Goal: Task Accomplishment & Management: Manage account settings

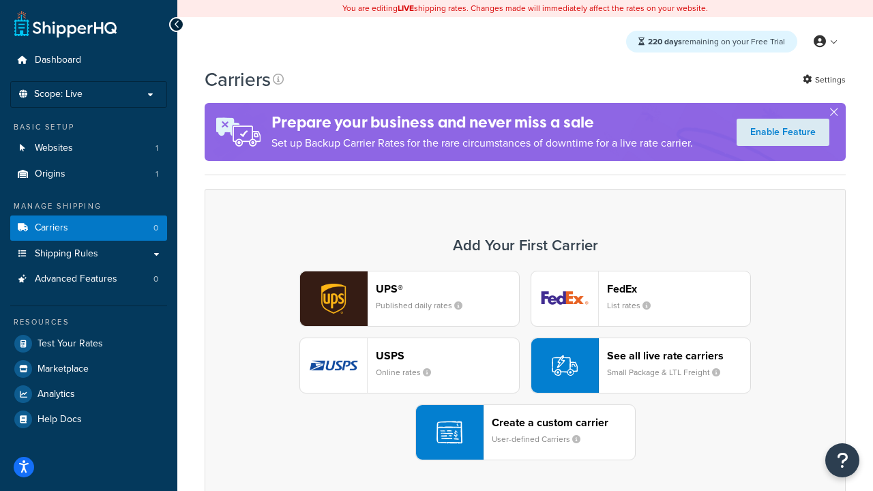
click at [525, 365] on div "UPS® Published daily rates FedEx List rates USPS Online rates See all live rate…" at bounding box center [525, 366] width 612 height 190
click at [678, 288] on header "FedEx" at bounding box center [678, 288] width 143 height 13
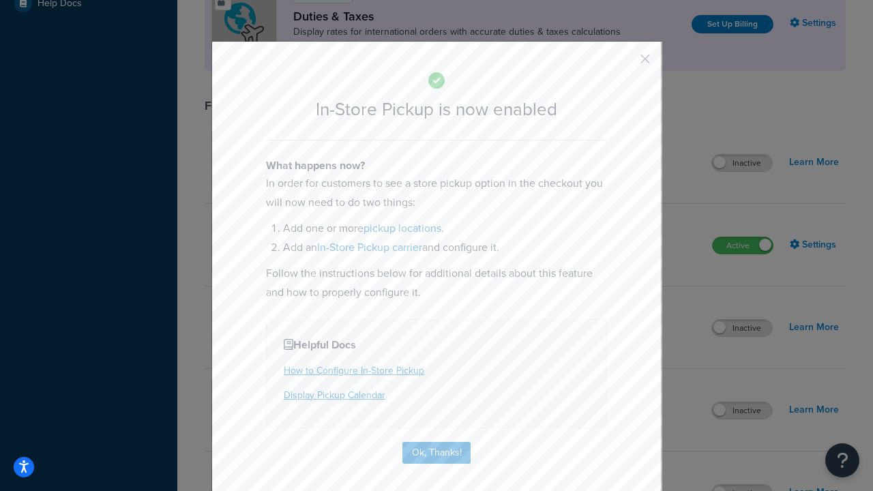
click at [624, 63] on button "button" at bounding box center [624, 63] width 3 height 3
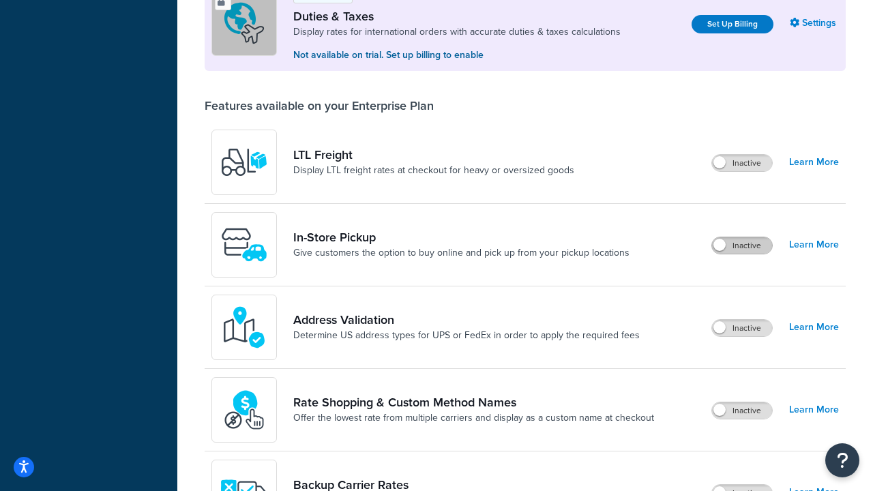
scroll to position [416, 0]
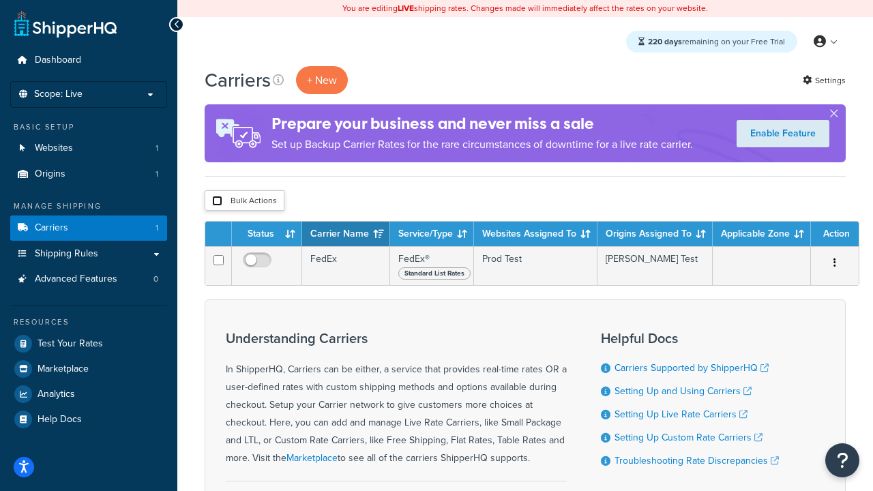
click at [217, 201] on input "checkbox" at bounding box center [217, 201] width 10 height 10
checkbox input "true"
click at [0, 0] on button "Delete" at bounding box center [0, 0] width 0 height 0
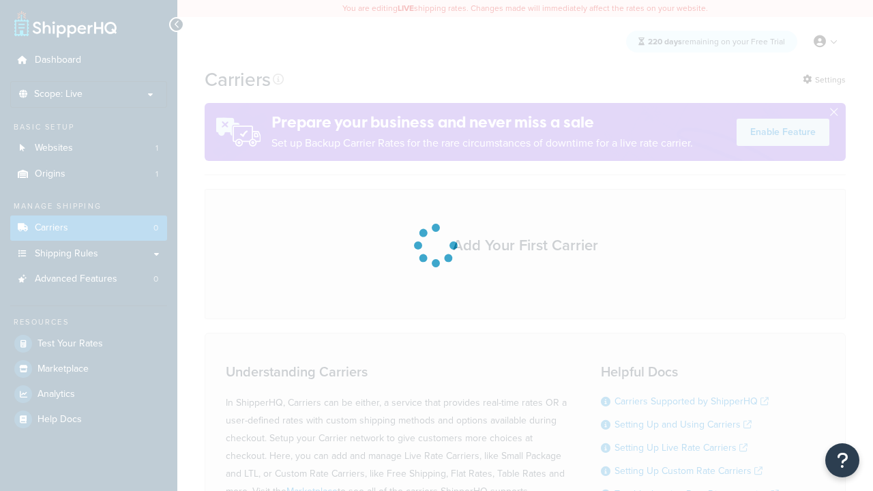
scroll to position [120, 0]
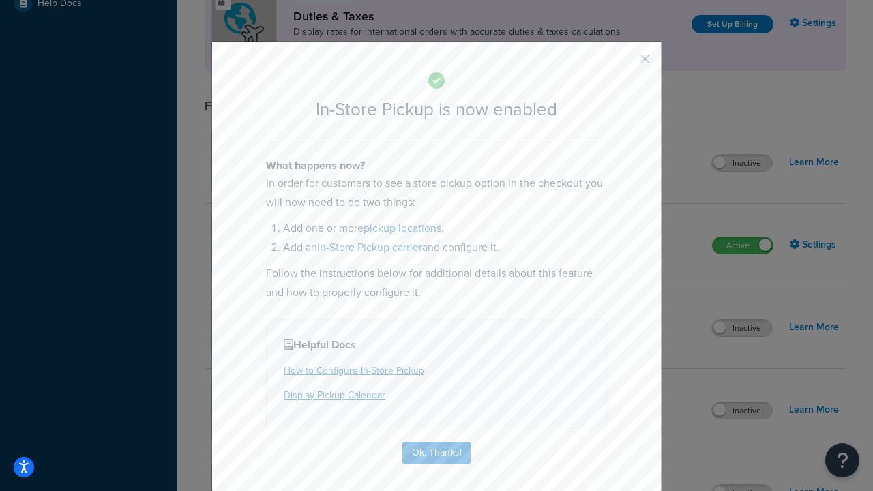
click at [624, 62] on button "button" at bounding box center [624, 63] width 3 height 3
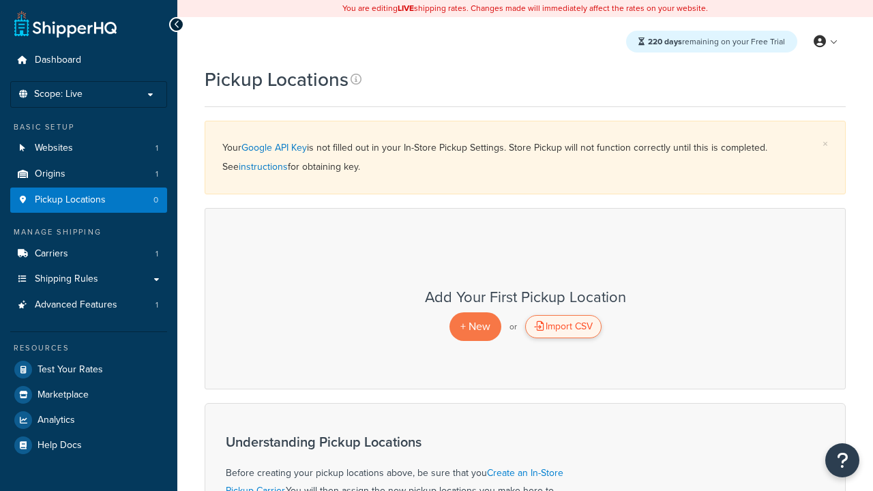
click at [562, 327] on div "Import CSV" at bounding box center [563, 326] width 76 height 23
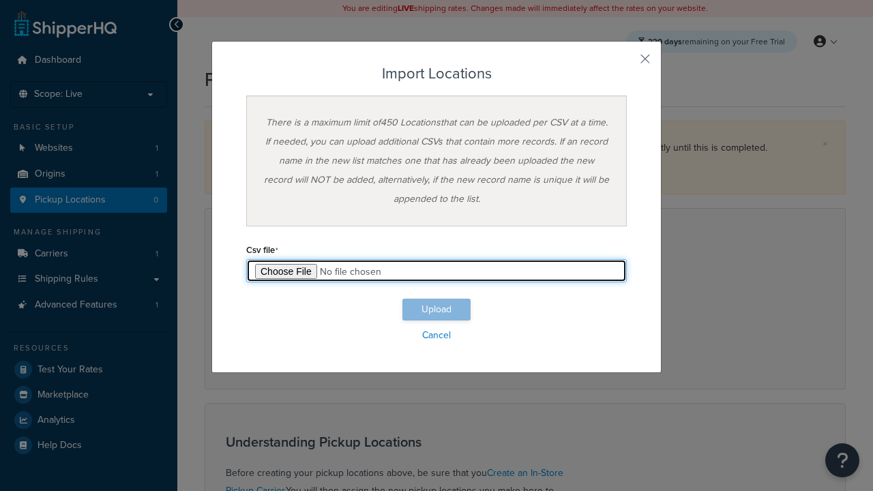
click at [436, 271] on input "file" at bounding box center [436, 270] width 380 height 23
type input "C:\fakepath\importLocationsSuccess.csv"
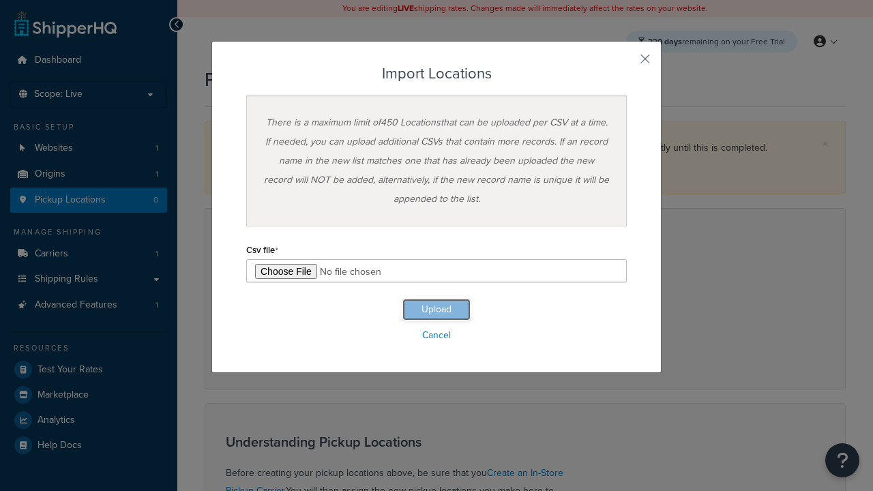
click at [436, 309] on button "Upload" at bounding box center [436, 310] width 68 height 22
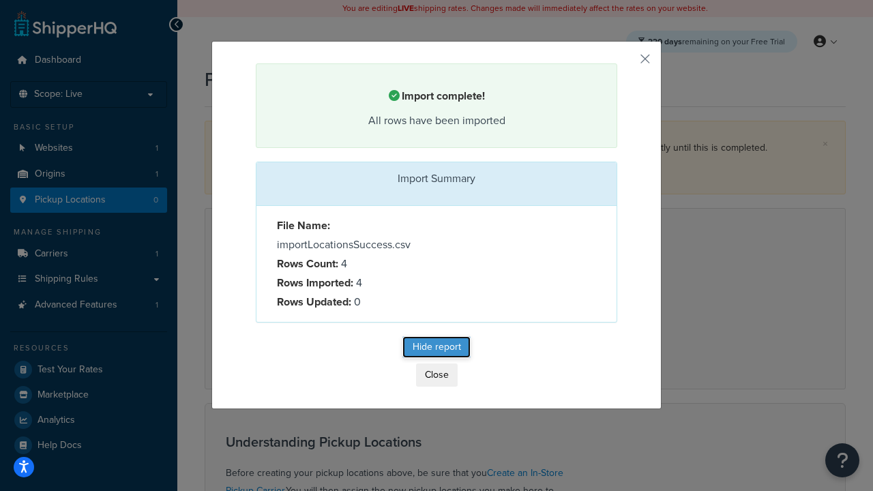
click at [436, 349] on button "Hide report" at bounding box center [436, 347] width 68 height 22
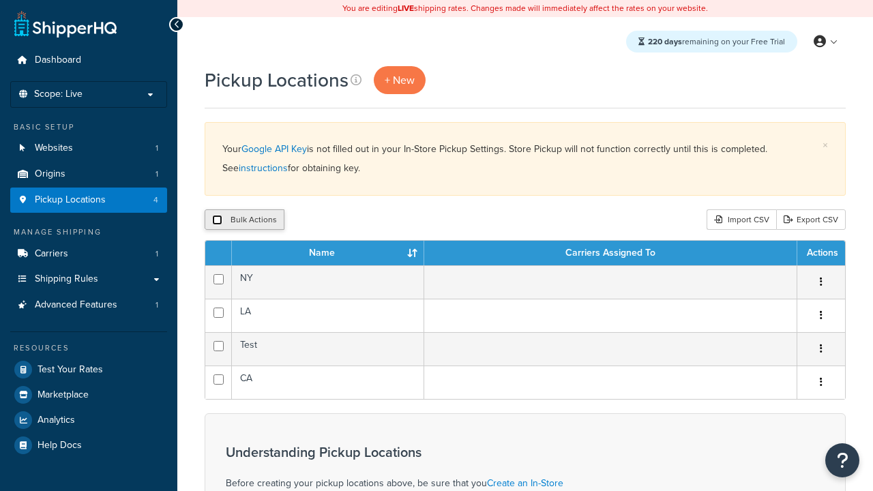
click at [217, 220] on input "checkbox" at bounding box center [217, 220] width 10 height 10
checkbox input "true"
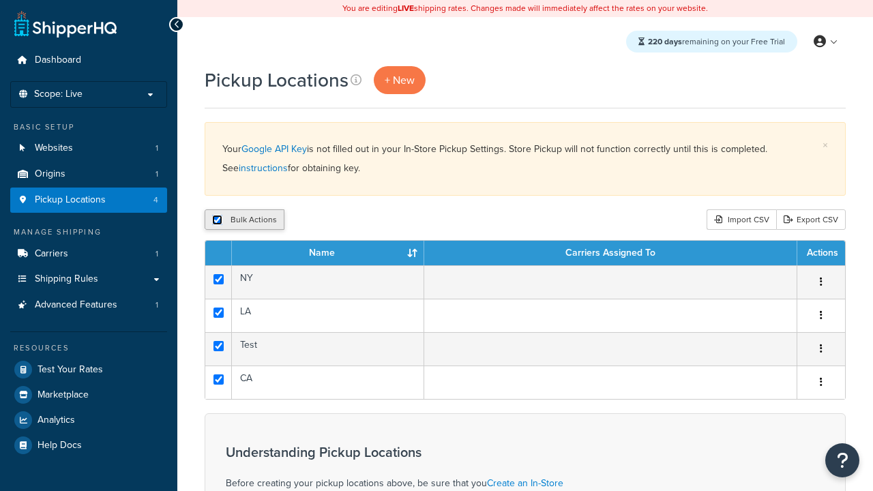
checkbox input "true"
click at [367, 220] on button "Delete" at bounding box center [363, 219] width 47 height 20
